Goal: Complete application form

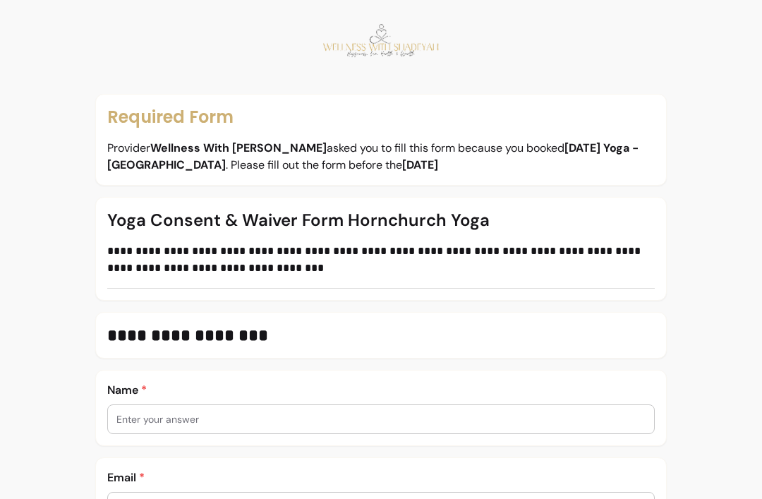
click at [326, 405] on div at bounding box center [380, 419] width 529 height 28
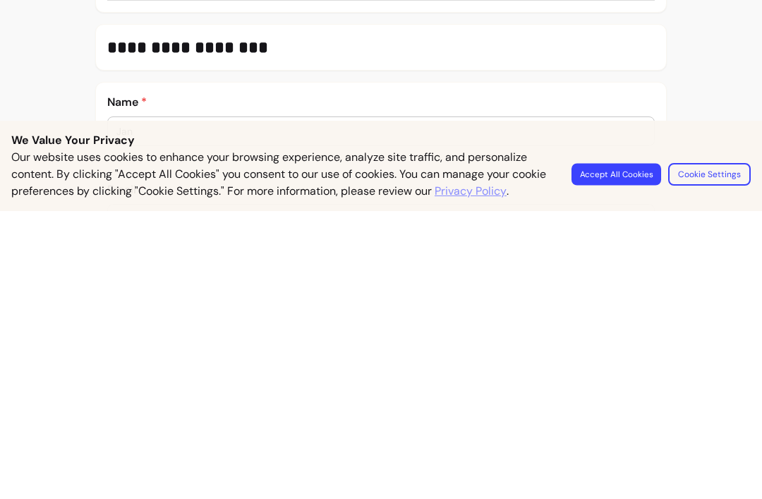
click at [628, 451] on button "Accept All Cookies" at bounding box center [616, 462] width 90 height 22
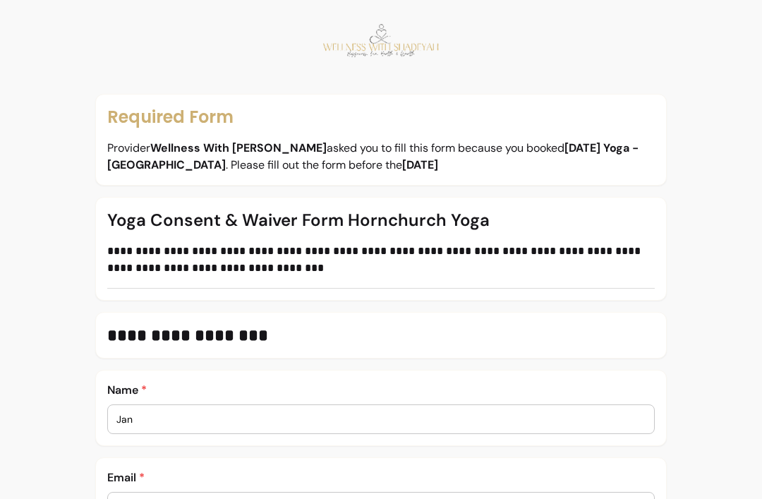
click at [291, 422] on input "Jan" at bounding box center [380, 419] width 529 height 14
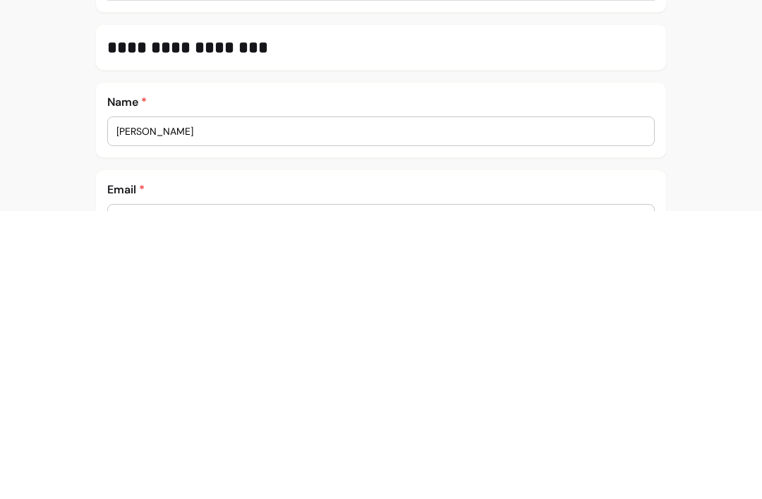
type input "[PERSON_NAME]"
click at [238, 469] on p "Email *" at bounding box center [380, 477] width 547 height 17
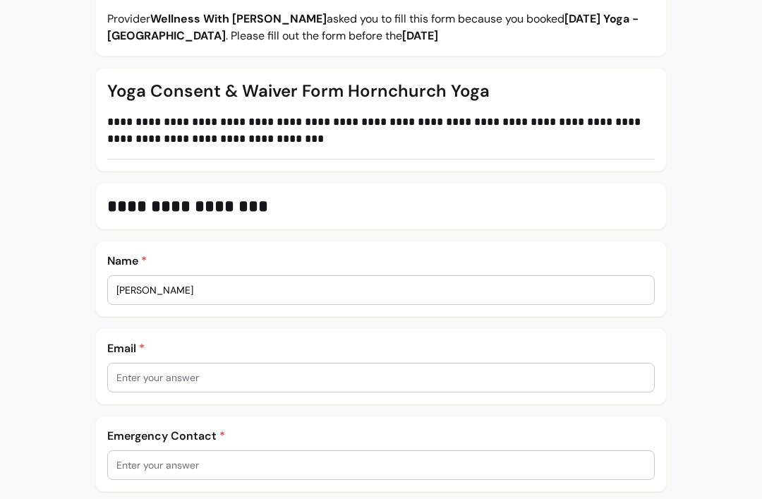
scroll to position [127, 0]
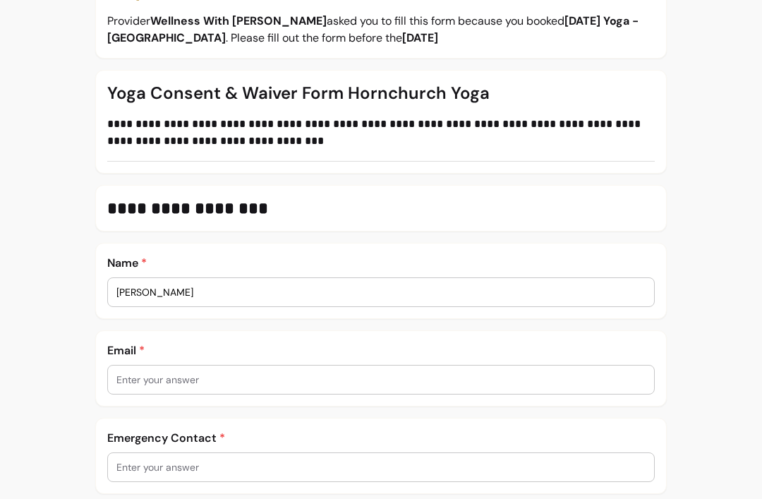
click at [296, 386] on input "text" at bounding box center [380, 379] width 529 height 14
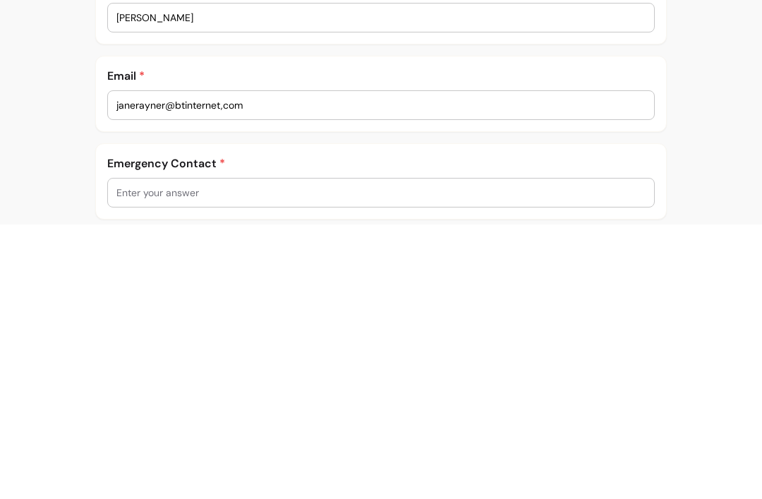
type input "janerayner@btinternet,com"
click at [268, 460] on input "text" at bounding box center [380, 467] width 529 height 14
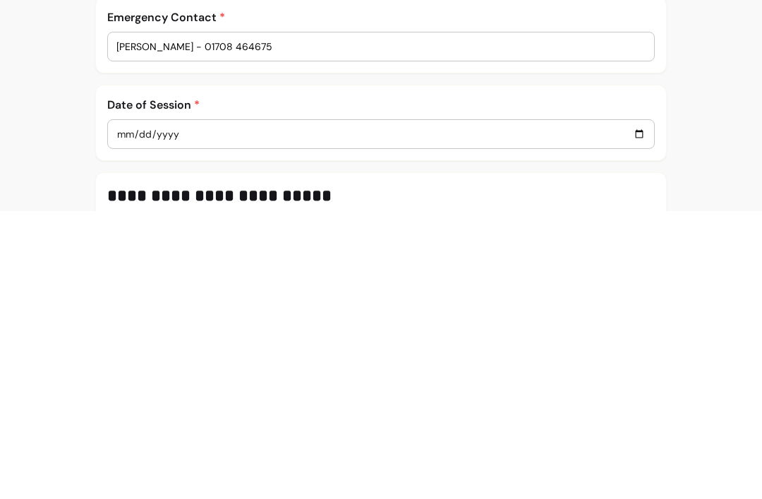
scroll to position [261, 0]
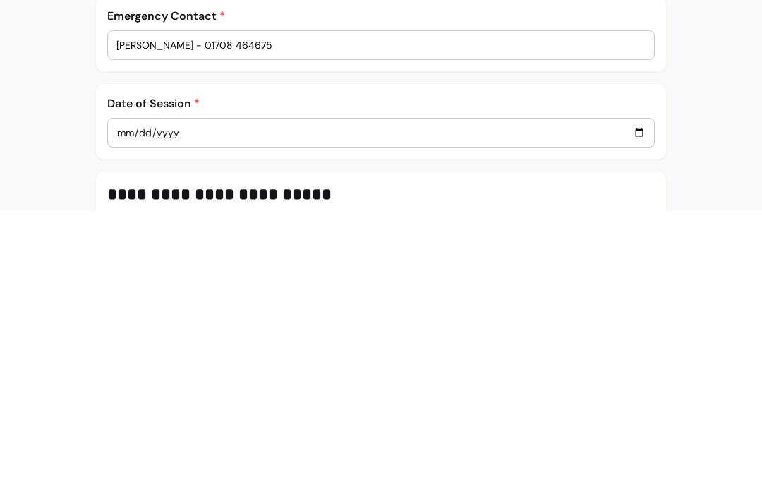
type input "[PERSON_NAME] - 01708 464675"
click at [335, 413] on input "date" at bounding box center [380, 421] width 529 height 16
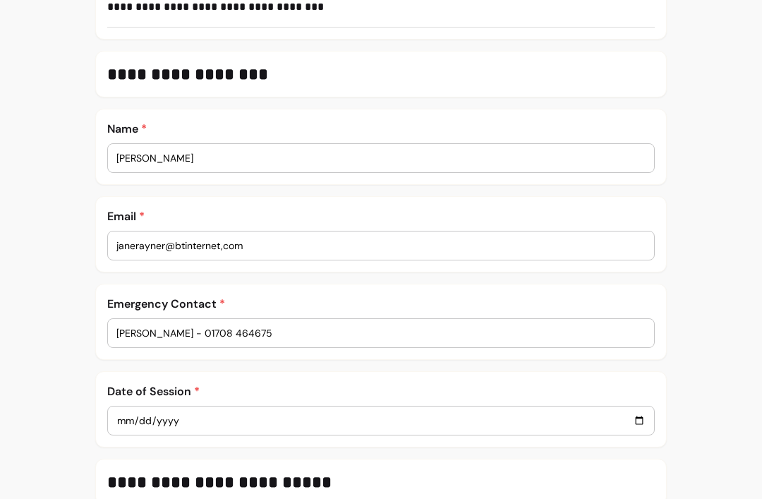
type input "[DATE]"
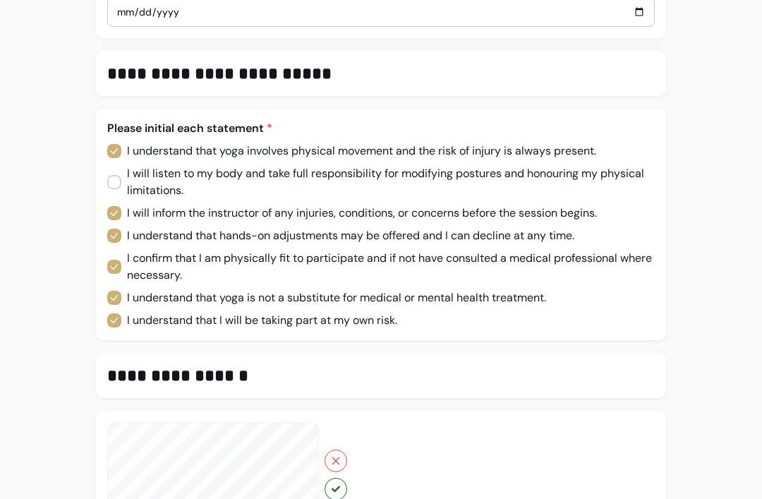
scroll to position [760, 0]
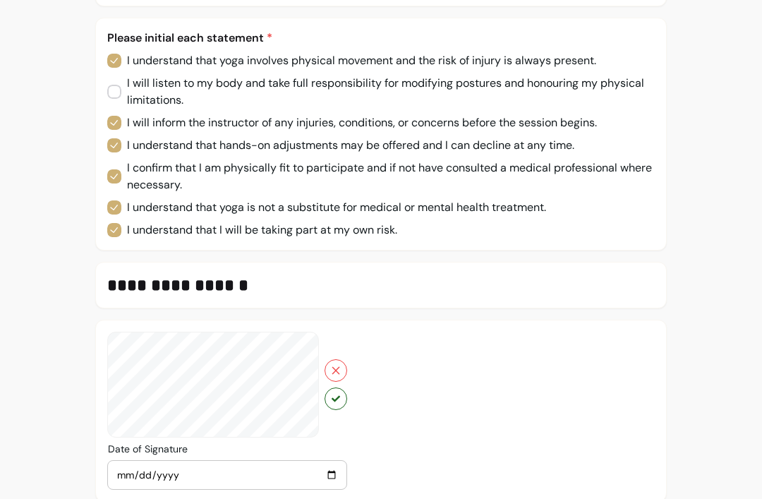
click at [339, 401] on icon "button" at bounding box center [336, 398] width 8 height 8
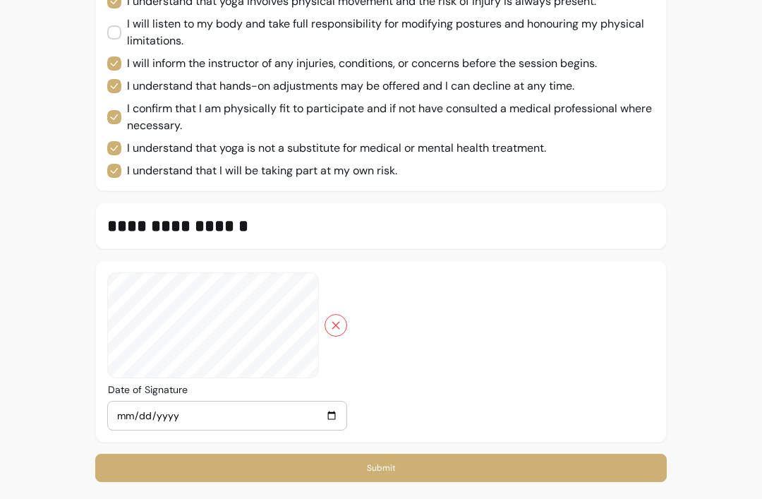
scroll to position [819, 0]
click at [382, 473] on button "Submit" at bounding box center [381, 468] width 554 height 28
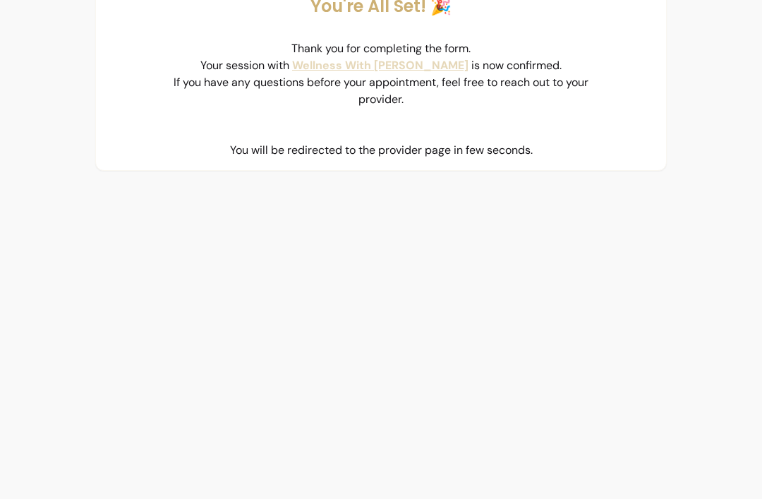
scroll to position [0, 0]
